Goal: Task Accomplishment & Management: Use online tool/utility

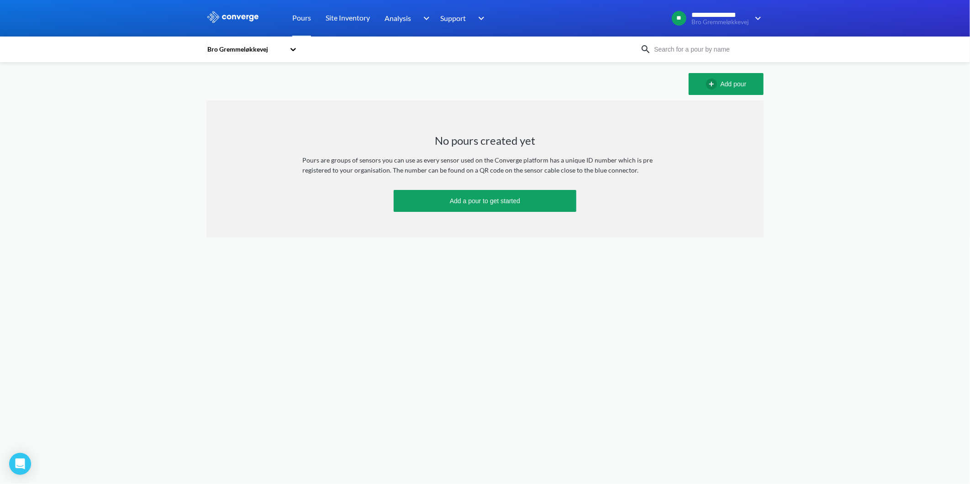
click at [297, 47] on icon at bounding box center [293, 49] width 9 height 9
click at [251, 90] on div "Ny bro over Vestfyn" at bounding box center [251, 91] width 91 height 17
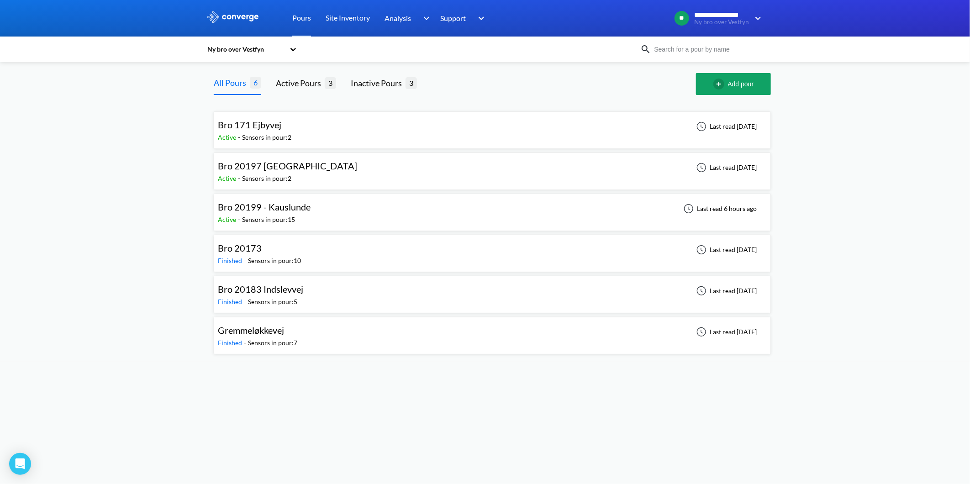
click at [300, 217] on div "Active - Sensors in pour: 15" at bounding box center [266, 220] width 97 height 10
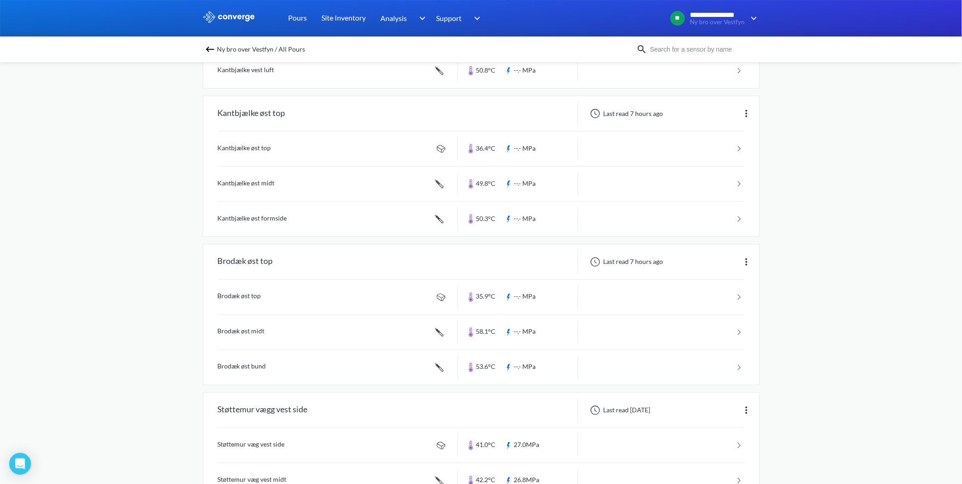
scroll to position [405, 0]
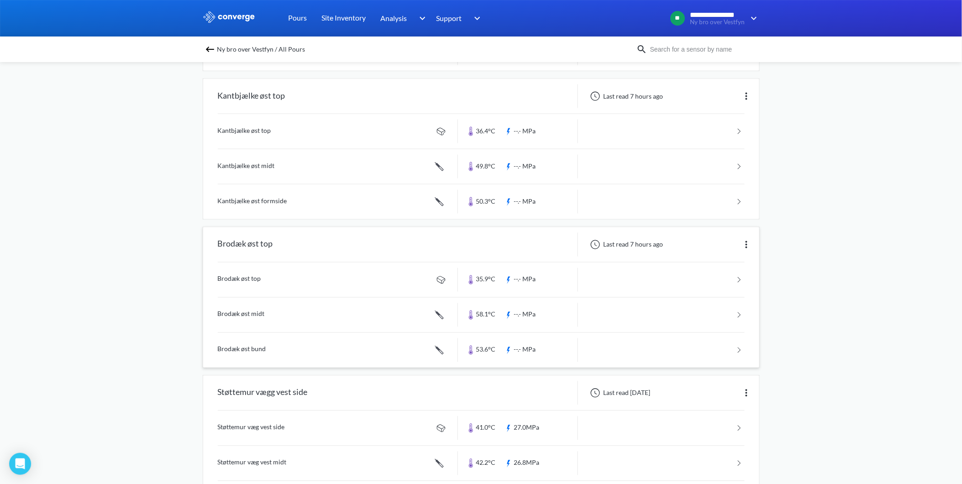
click at [233, 312] on link at bounding box center [481, 315] width 527 height 35
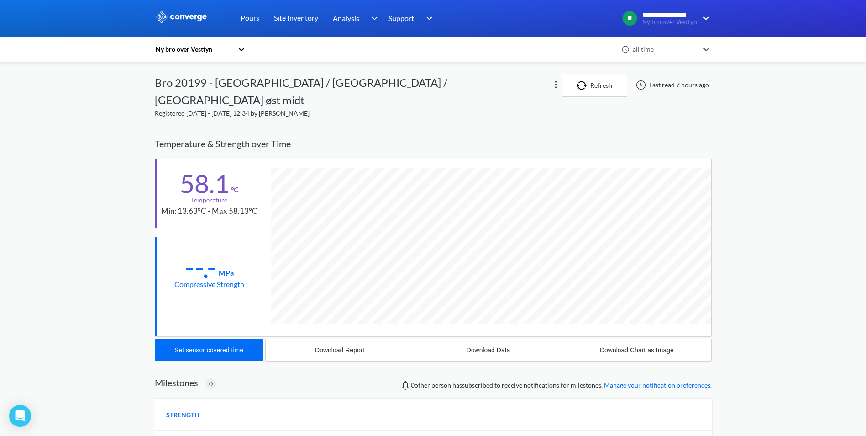
scroll to position [500, 557]
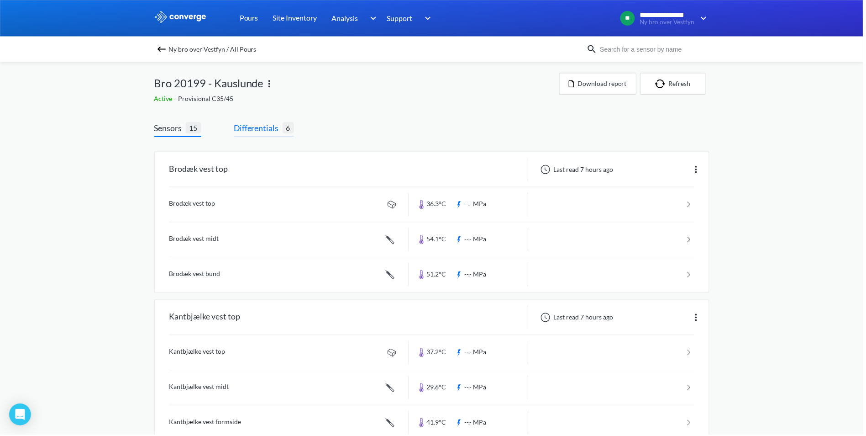
click at [261, 130] on span "Differentials" at bounding box center [259, 128] width 49 height 13
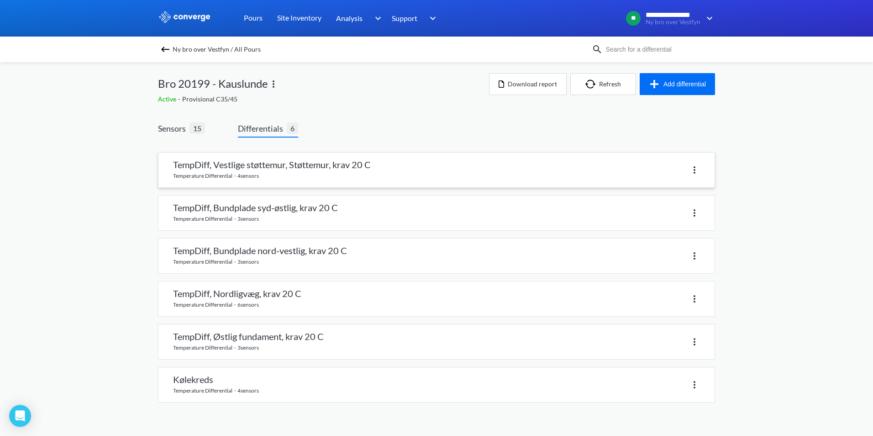
click at [204, 172] on link at bounding box center [436, 170] width 556 height 35
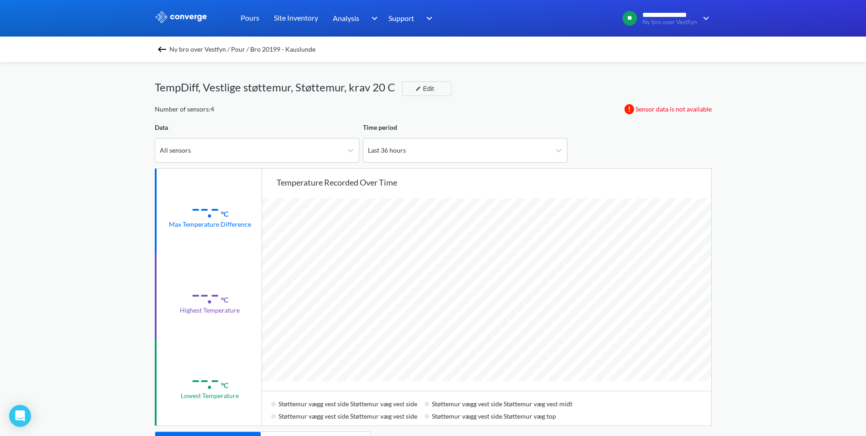
scroll to position [765, 866]
click at [430, 91] on div "Edit" at bounding box center [424, 88] width 24 height 11
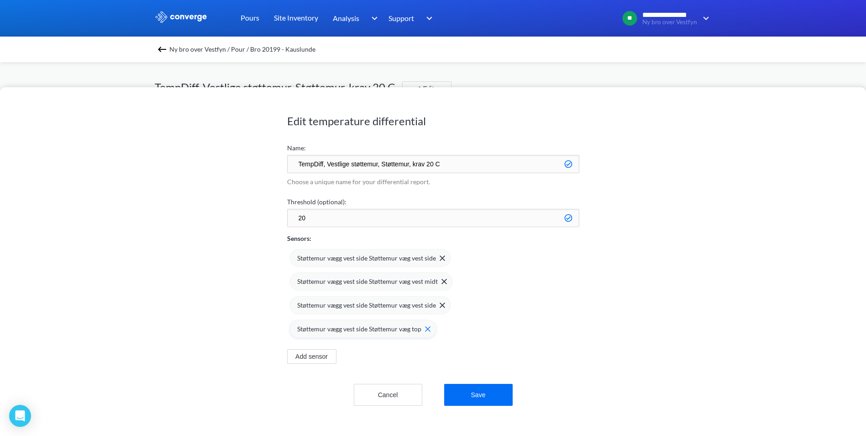
click at [418, 325] on span "Støttemur vægg vest side Støttemur væg top" at bounding box center [359, 329] width 124 height 10
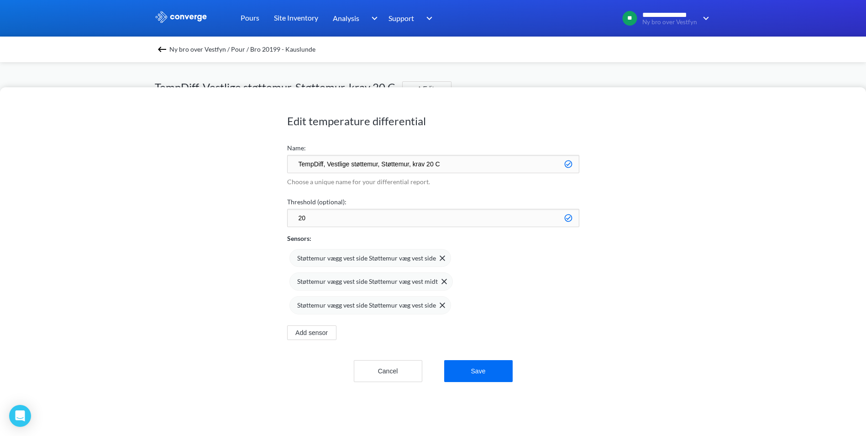
drag, startPoint x: 410, startPoint y: 309, endPoint x: 410, endPoint y: 296, distance: 12.8
click at [410, 308] on span "Støttemur vægg vest side Støttemur væg vest side" at bounding box center [366, 305] width 139 height 10
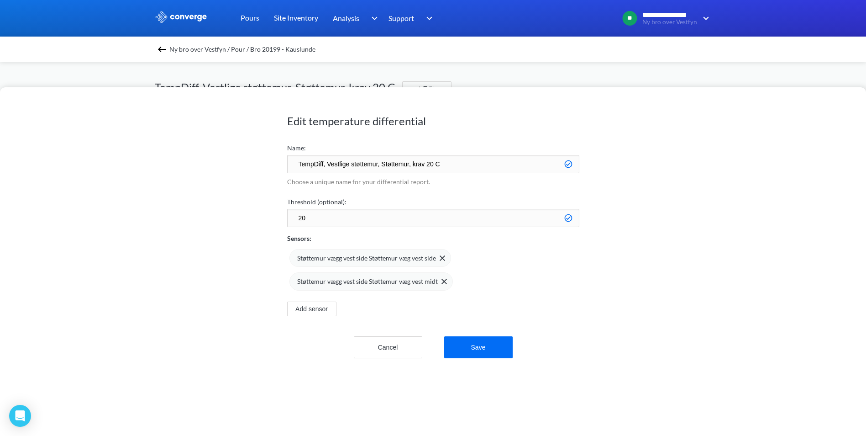
click at [406, 280] on span "Støttemur vægg vest side Støttemur væg vest midt" at bounding box center [367, 281] width 141 height 10
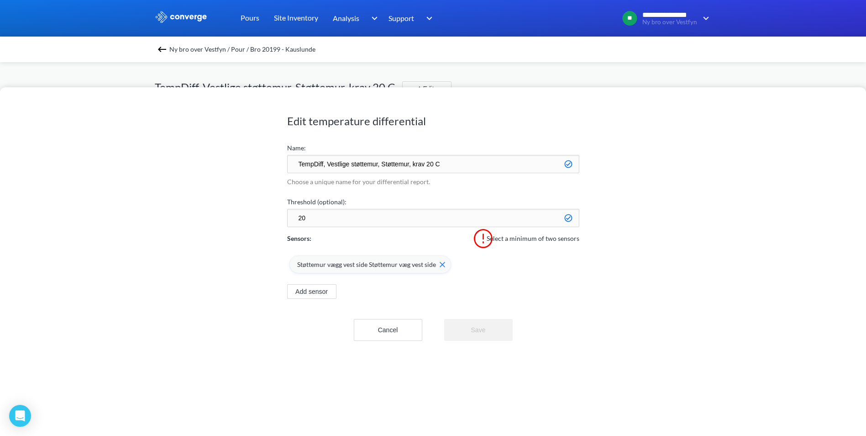
click at [400, 258] on div "Støttemur vægg vest side Støttemur væg vest side" at bounding box center [370, 264] width 162 height 18
click at [312, 269] on button "Add sensor" at bounding box center [311, 268] width 49 height 15
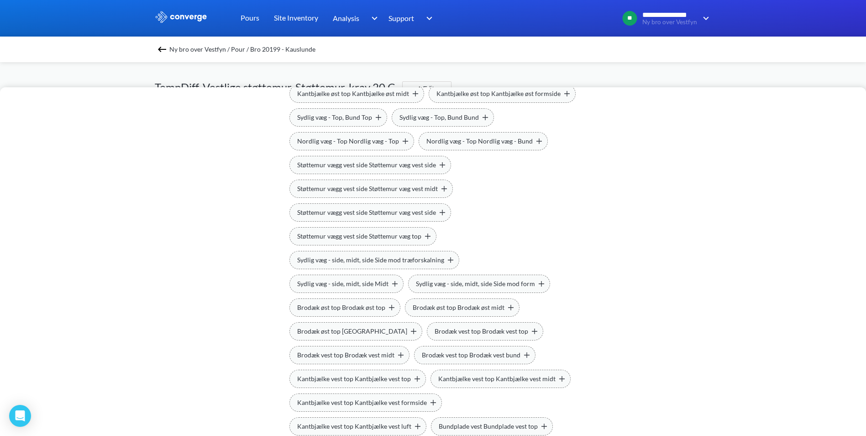
scroll to position [228, 0]
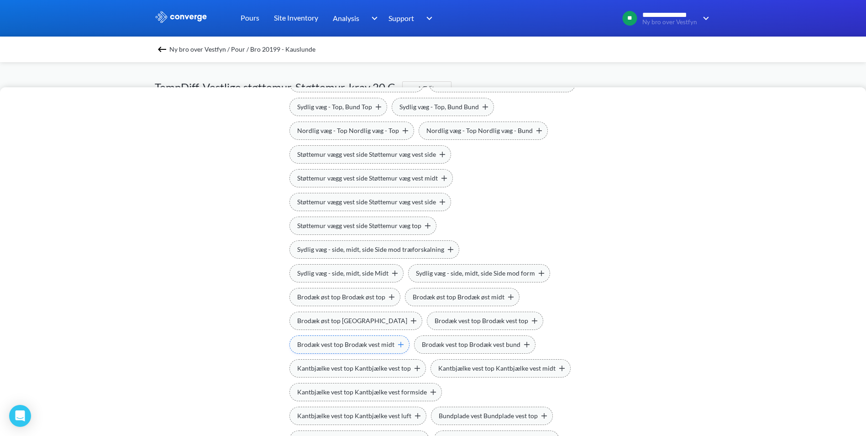
click at [394, 339] on span "Brodæk vest top Brodæk vest midt" at bounding box center [345, 344] width 97 height 10
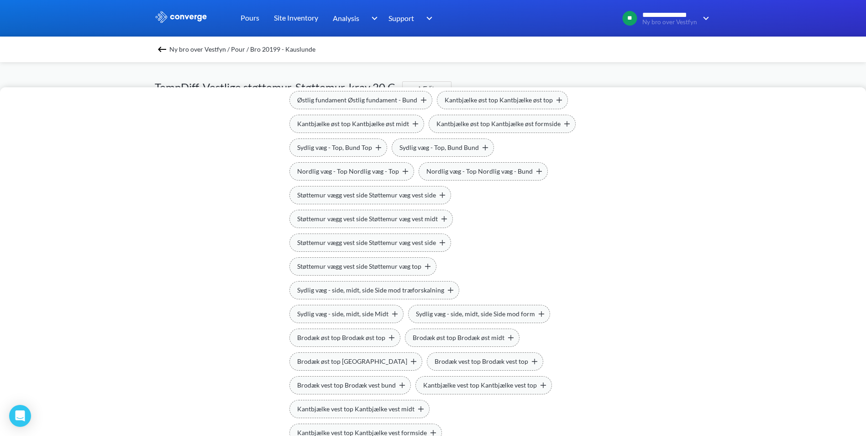
scroll to position [227, 0]
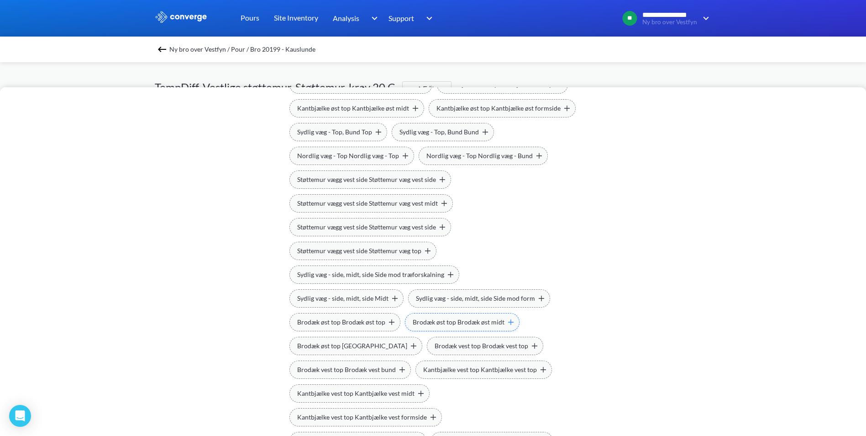
click at [413, 323] on span "Brodæk øst top Brodæk øst midt" at bounding box center [459, 322] width 92 height 10
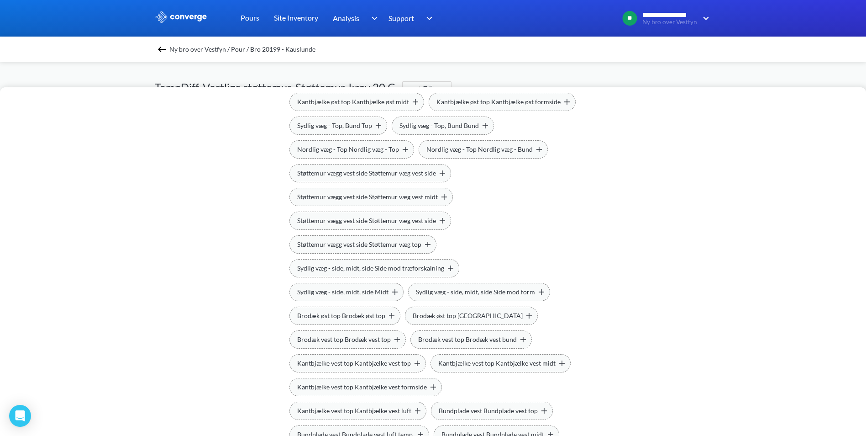
scroll to position [0, 0]
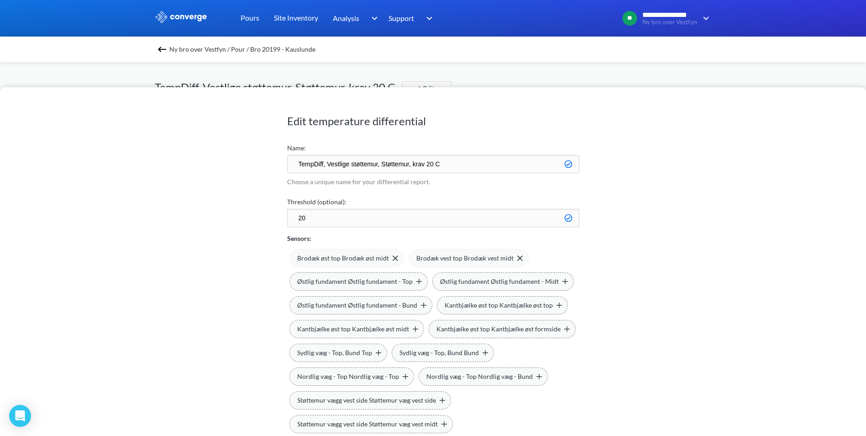
click at [652, 236] on div "Edit temperature differential Name: TempDiff, [PERSON_NAME] støttemur, Støttemu…" at bounding box center [433, 261] width 866 height 348
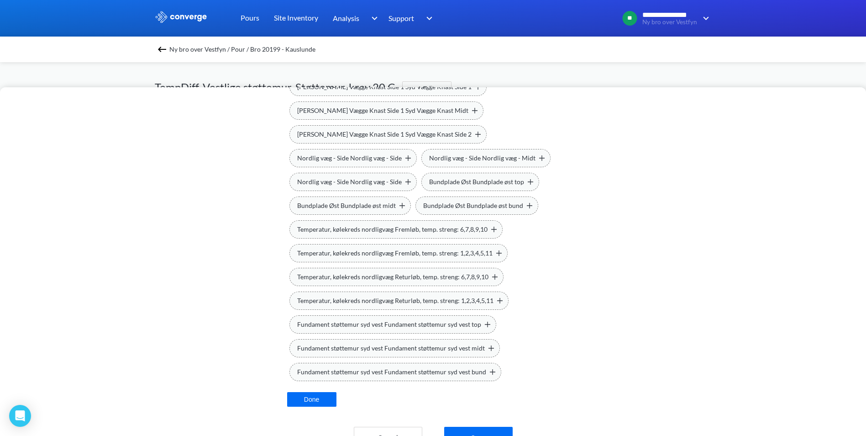
scroll to position [631, 0]
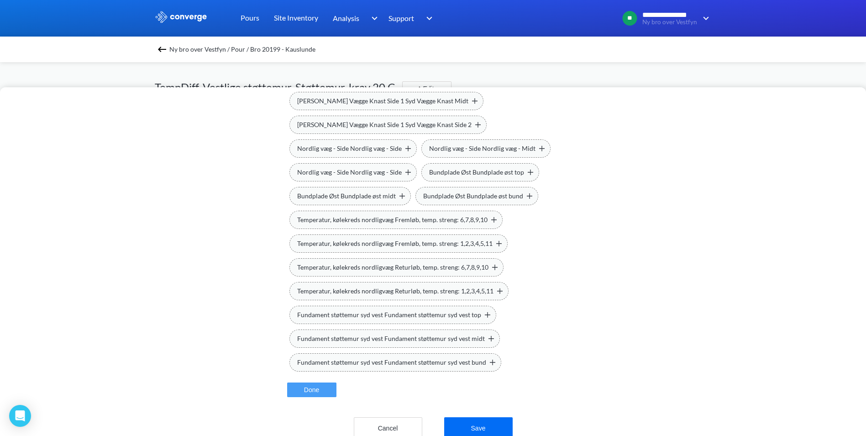
click at [296, 382] on button "Done" at bounding box center [311, 389] width 49 height 15
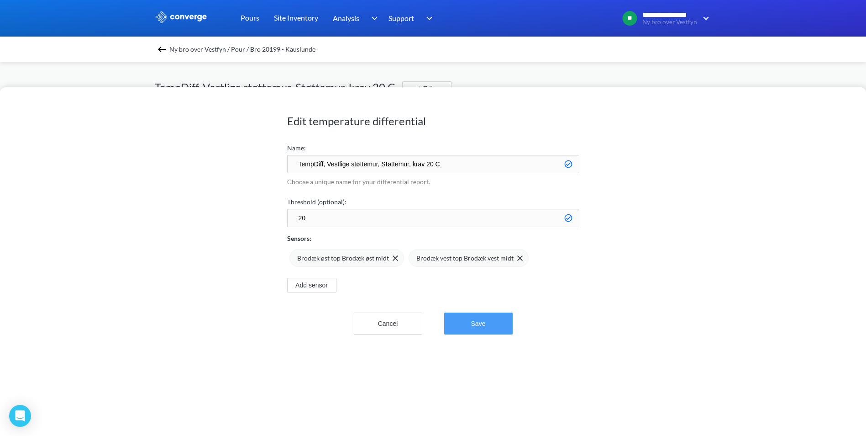
click at [496, 322] on button "Save" at bounding box center [478, 323] width 68 height 22
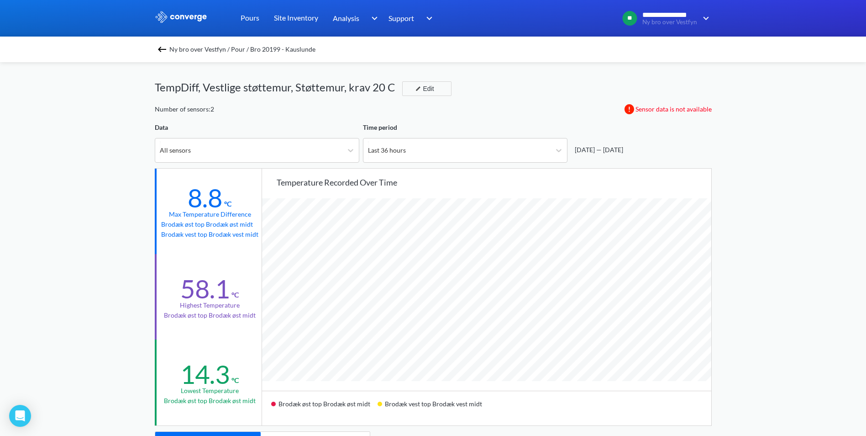
scroll to position [765, 866]
click at [428, 89] on div "Edit" at bounding box center [424, 88] width 24 height 11
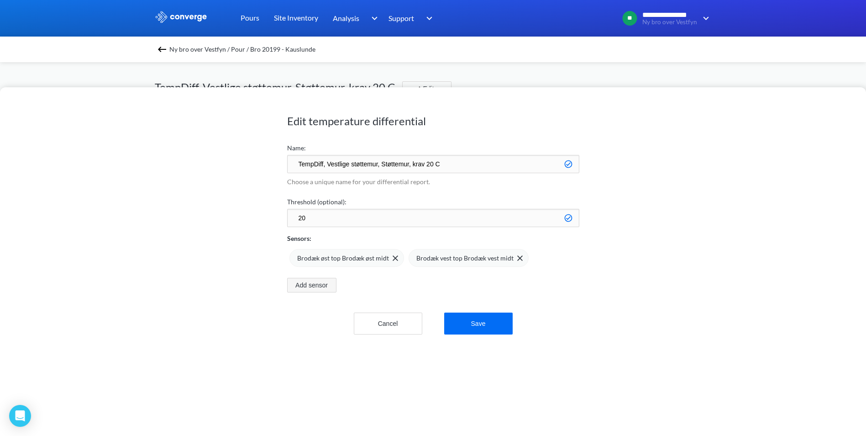
click at [320, 284] on button "Add sensor" at bounding box center [311, 285] width 49 height 15
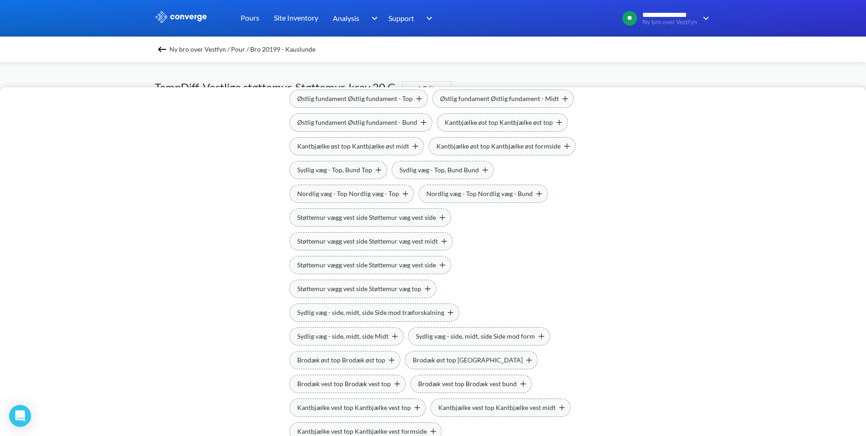
scroll to position [228, 0]
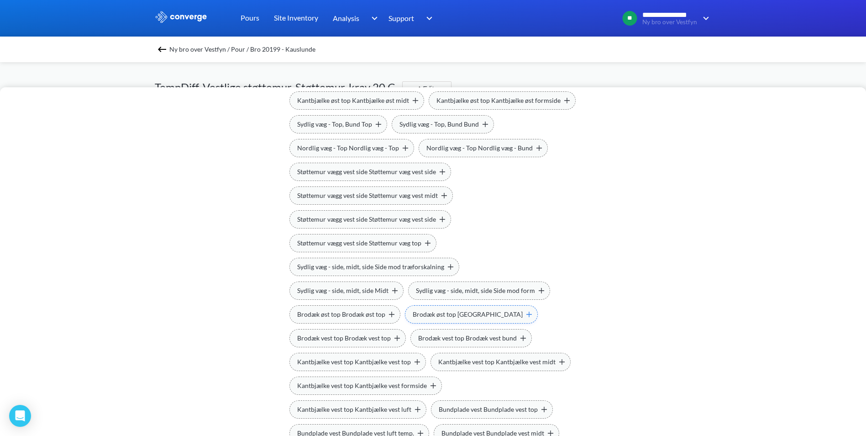
click at [413, 317] on span "Brodæk øst top [GEOGRAPHIC_DATA]" at bounding box center [468, 314] width 110 height 10
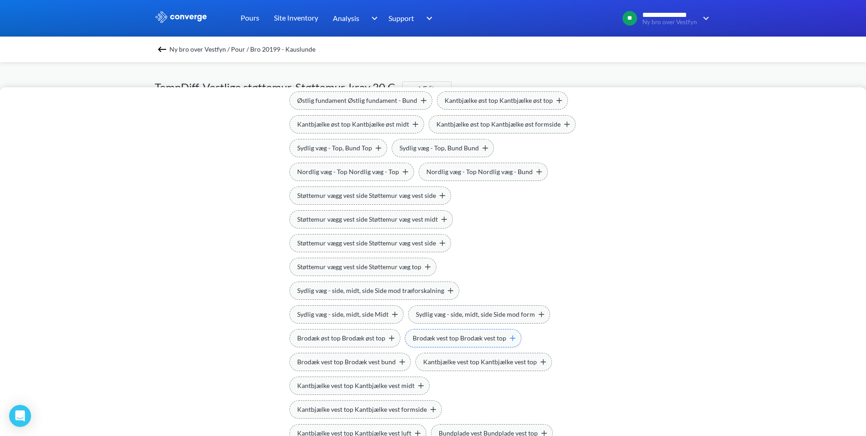
click at [413, 341] on span "Brodæk vest top Brodæk vest top" at bounding box center [460, 338] width 94 height 10
click at [413, 342] on span "Brodæk vest top Brodæk vest bund" at bounding box center [462, 338] width 99 height 10
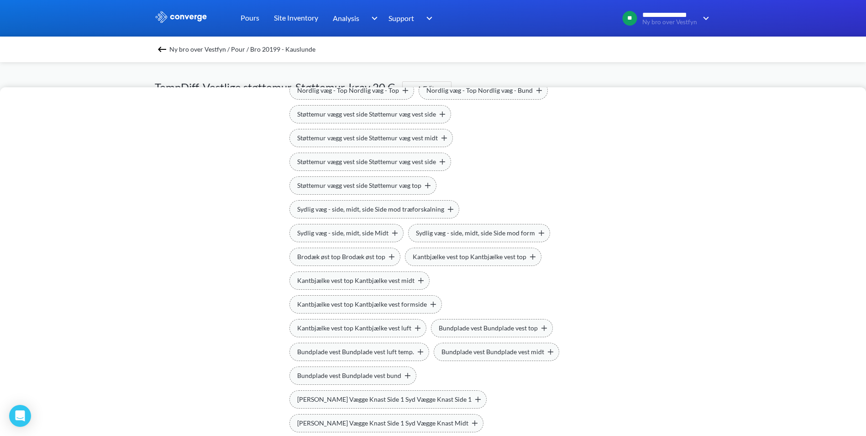
scroll to position [320, 0]
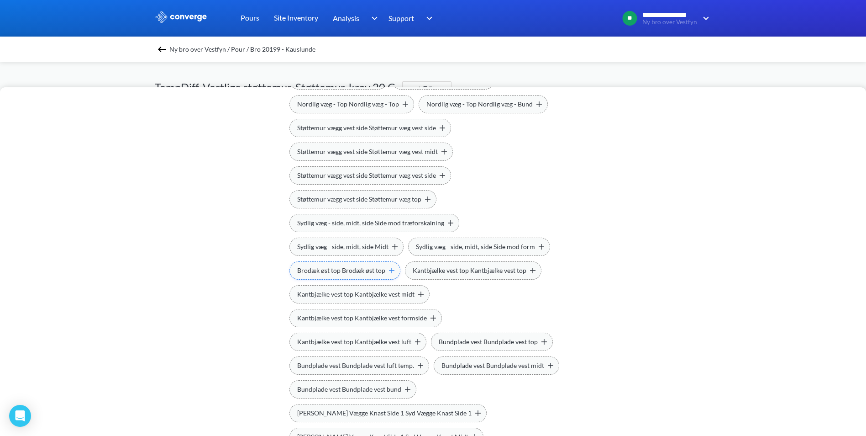
click at [385, 265] on span "Brodæk øst top Brodæk øst top" at bounding box center [341, 270] width 88 height 10
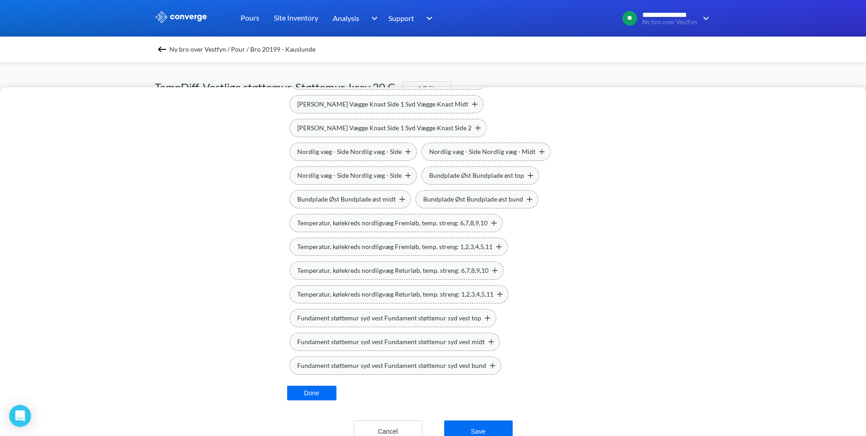
scroll to position [631, 0]
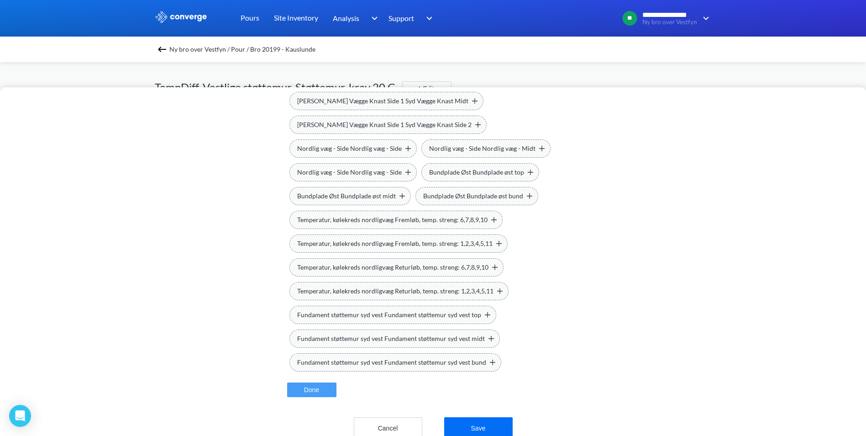
click at [318, 382] on button "Done" at bounding box center [311, 389] width 49 height 15
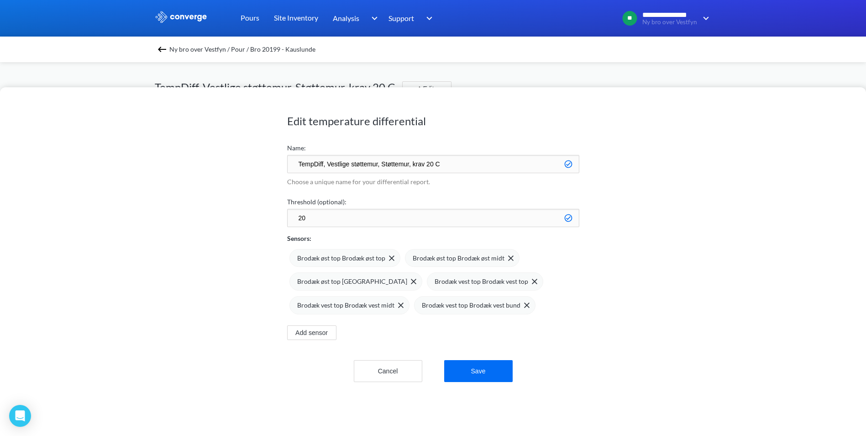
scroll to position [0, 0]
click at [484, 370] on button "Save" at bounding box center [478, 371] width 68 height 22
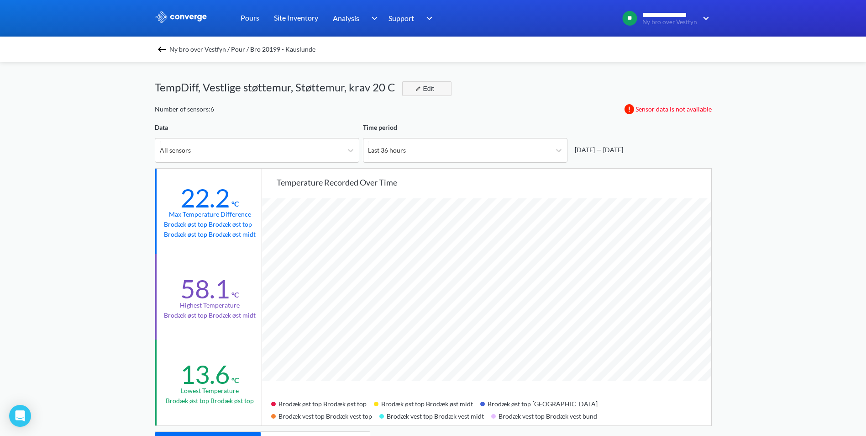
click at [420, 95] on button "Edit" at bounding box center [426, 88] width 49 height 15
